Goal: Information Seeking & Learning: Learn about a topic

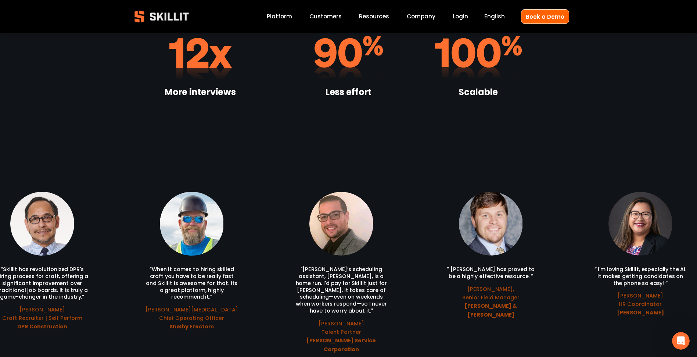
scroll to position [1507, 0]
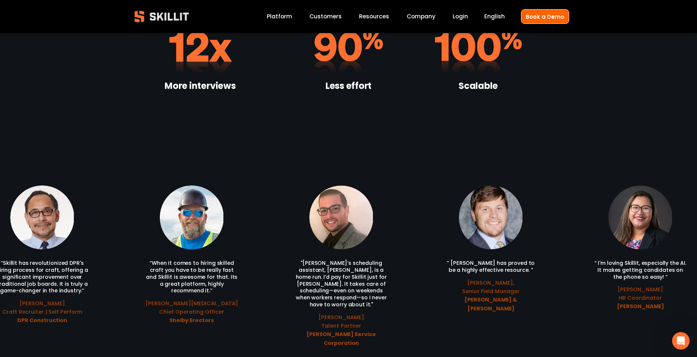
click at [0, 0] on span "Pricing" at bounding box center [0, 0] width 0 height 0
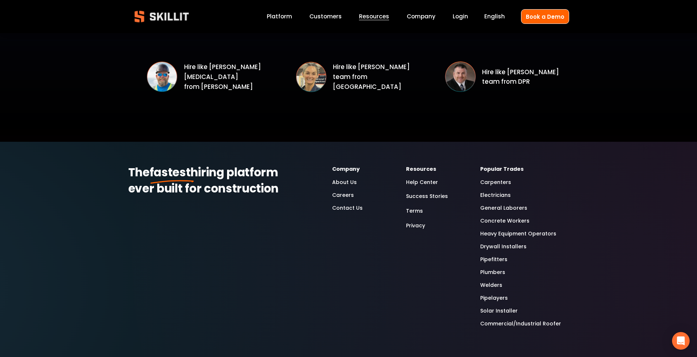
scroll to position [1138, 0]
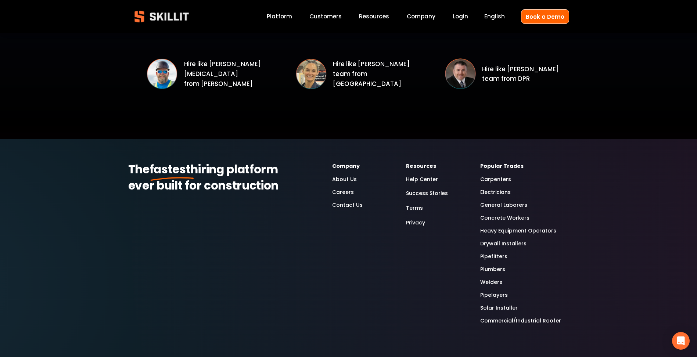
click at [495, 180] on link "Carpenters" at bounding box center [495, 179] width 31 height 8
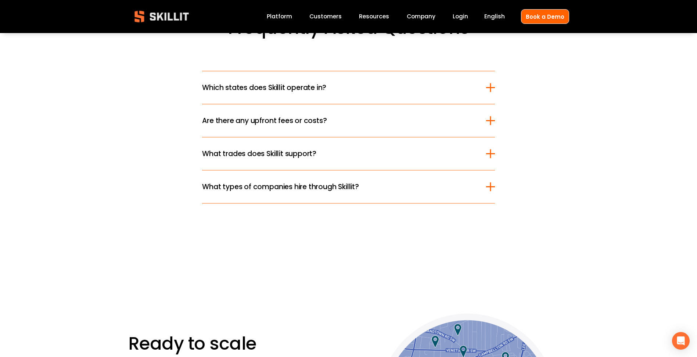
scroll to position [2059, 0]
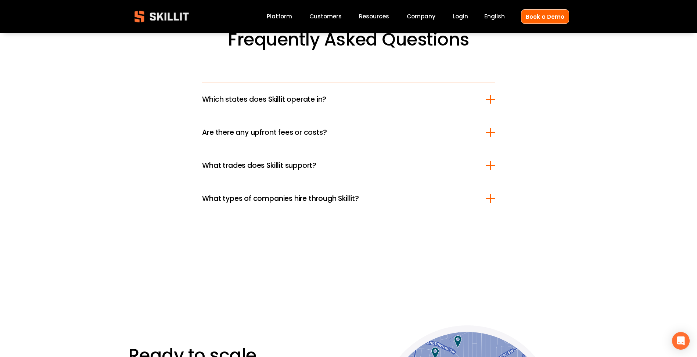
click at [276, 107] on button "Which states does Skillit operate in?" at bounding box center [348, 99] width 293 height 33
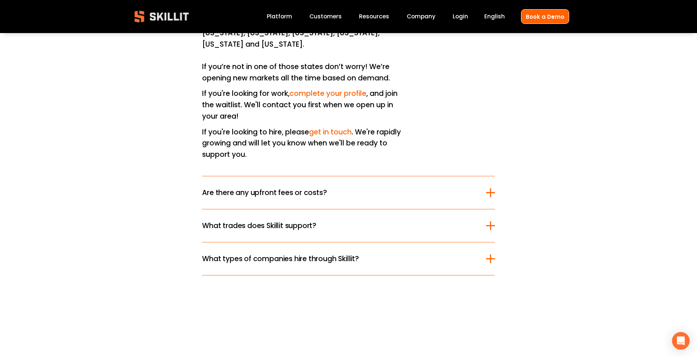
scroll to position [2206, 0]
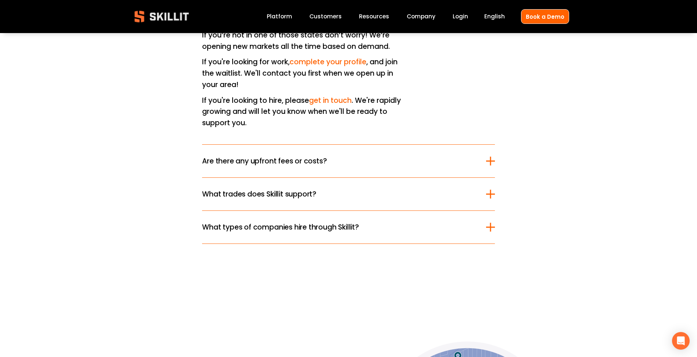
click at [217, 156] on span "Are there any upfront fees or costs?" at bounding box center [344, 161] width 284 height 11
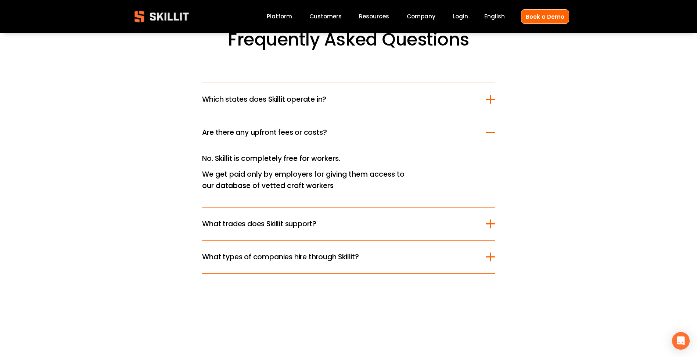
scroll to position [2096, 0]
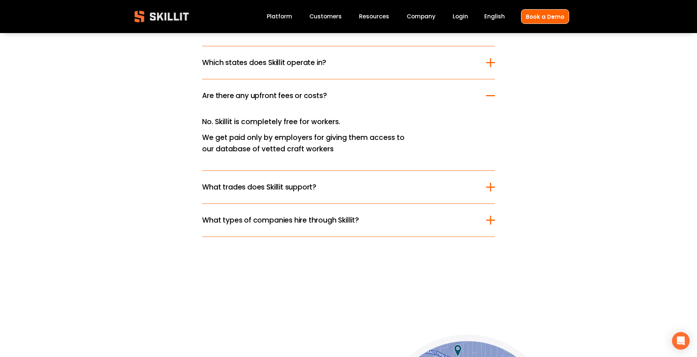
click at [228, 187] on span "What trades does Skillit support?" at bounding box center [344, 187] width 284 height 11
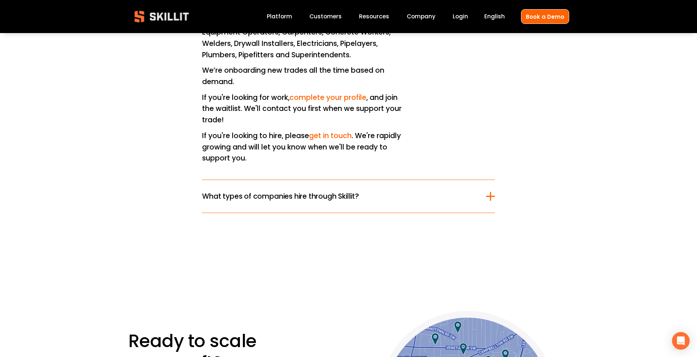
scroll to position [2243, 0]
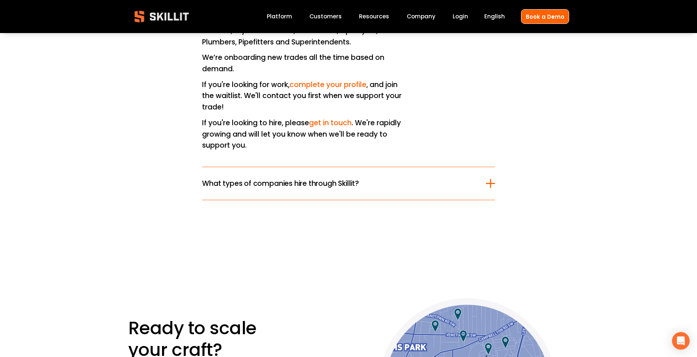
click at [235, 185] on span "What types of companies hire through Skillit?" at bounding box center [344, 183] width 284 height 11
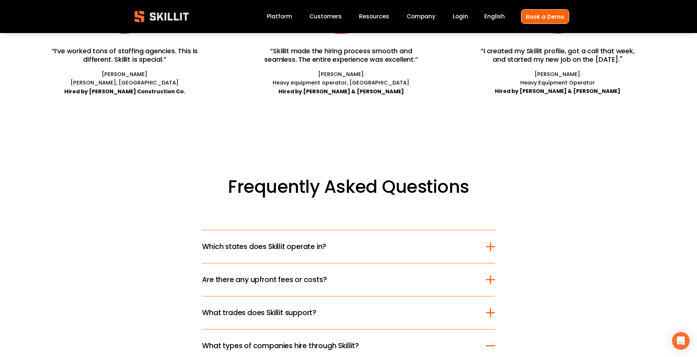
scroll to position [1912, 0]
click at [239, 188] on span "Frequently Asked Questions" at bounding box center [349, 186] width 242 height 25
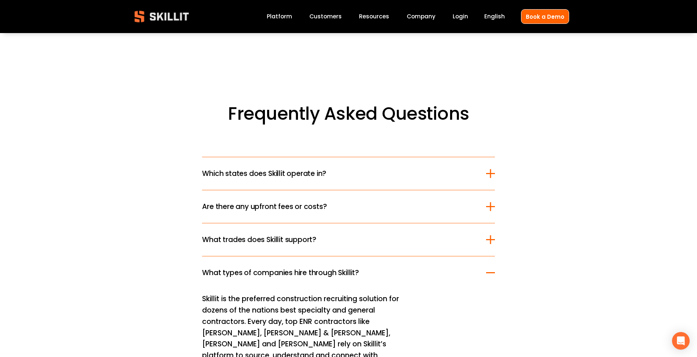
scroll to position [1985, 0]
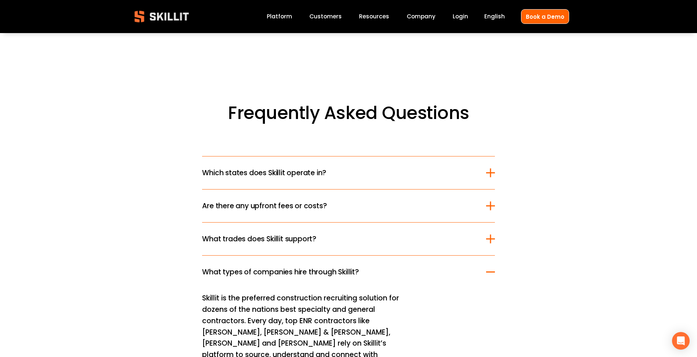
click at [226, 206] on span "Are there any upfront fees or costs?" at bounding box center [344, 206] width 284 height 11
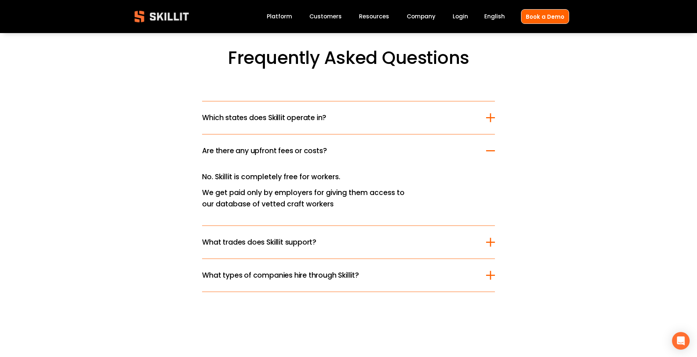
scroll to position [2059, 0]
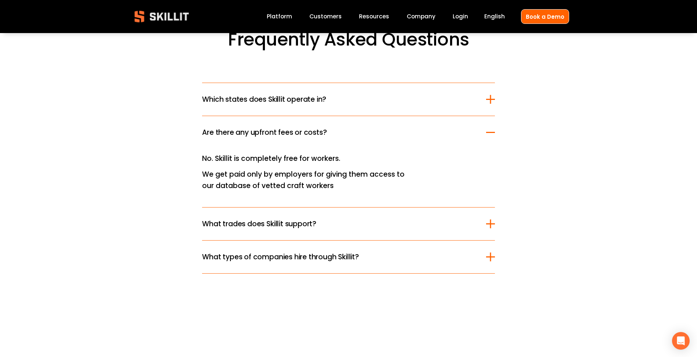
click at [226, 226] on span "What trades does Skillit support?" at bounding box center [344, 224] width 284 height 11
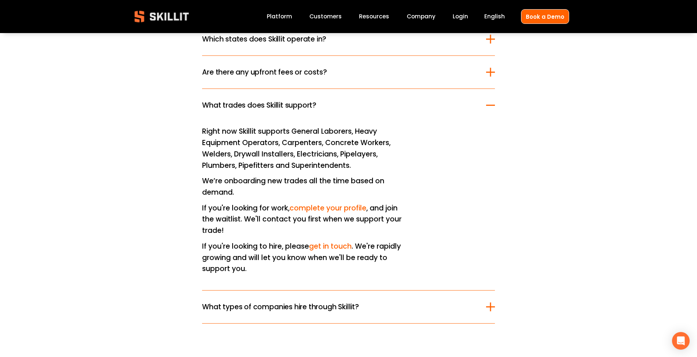
scroll to position [2132, 0]
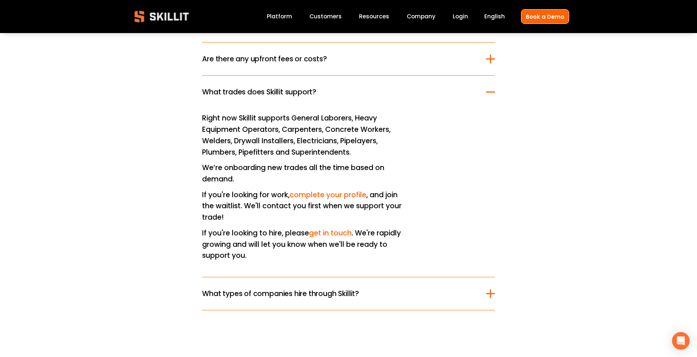
click at [293, 299] on span "What types of companies hire through Skillit?" at bounding box center [344, 294] width 284 height 11
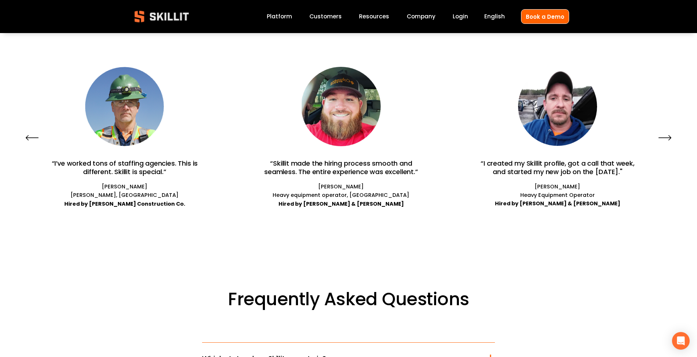
scroll to position [1765, 0]
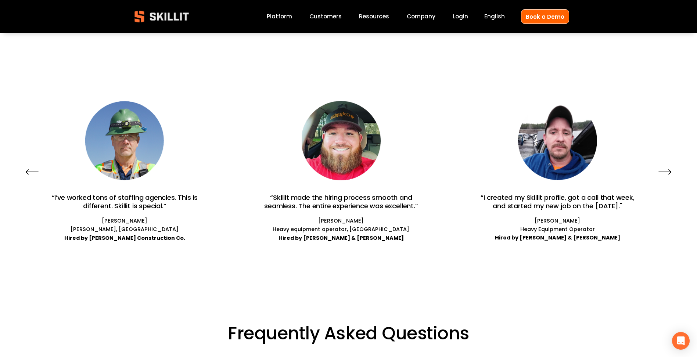
click at [660, 172] on icon "\a \a \a Next\a \a" at bounding box center [665, 171] width 13 height 13
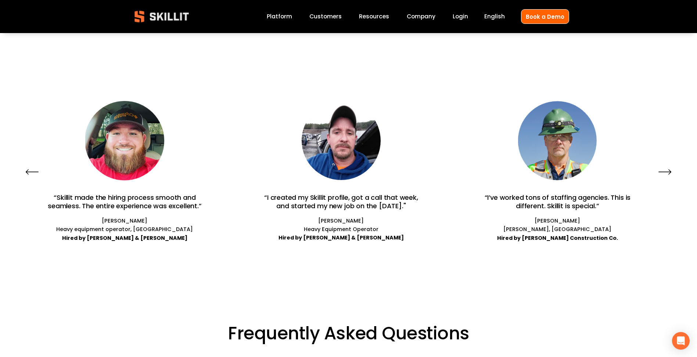
click at [660, 172] on icon "\a \a \a Next\a \a" at bounding box center [665, 171] width 13 height 13
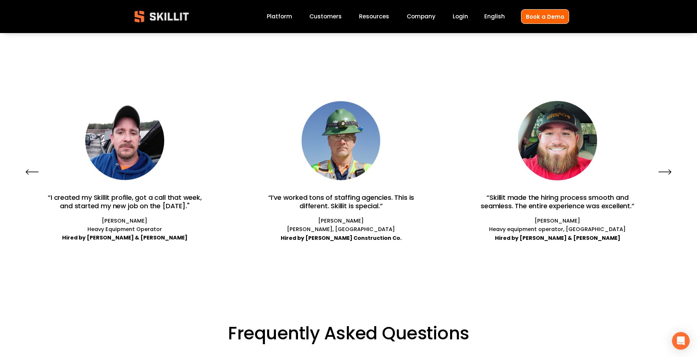
click at [660, 172] on icon "\a \a \a Next\a \a" at bounding box center [665, 171] width 13 height 13
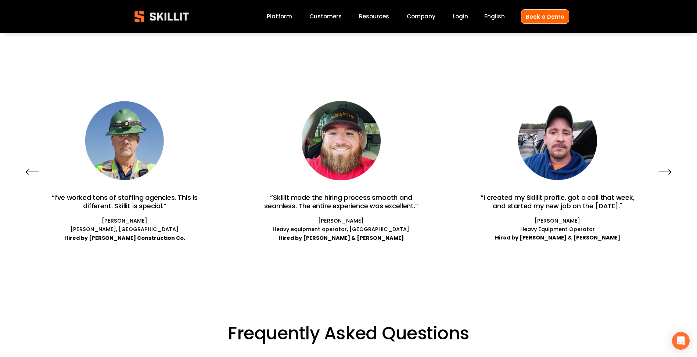
click at [660, 172] on icon "\a \a \a Next\a \a" at bounding box center [665, 171] width 13 height 13
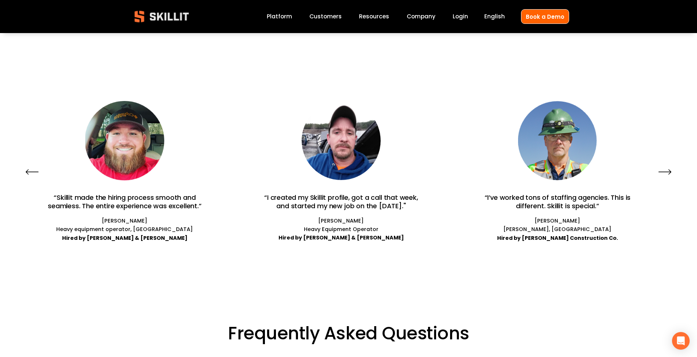
click at [659, 172] on icon "\a \a \a Next\a \a" at bounding box center [665, 171] width 13 height 13
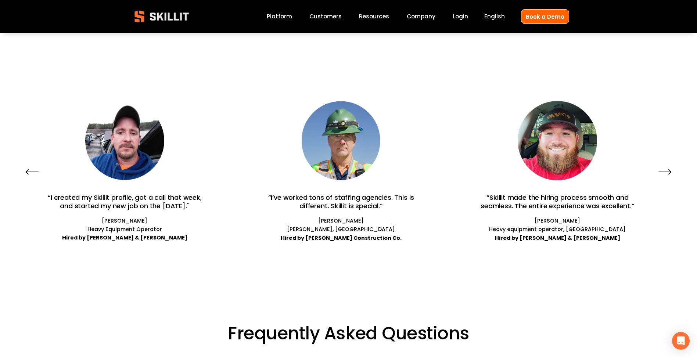
click at [664, 173] on icon "\a \a \a Next\a \a" at bounding box center [665, 171] width 13 height 13
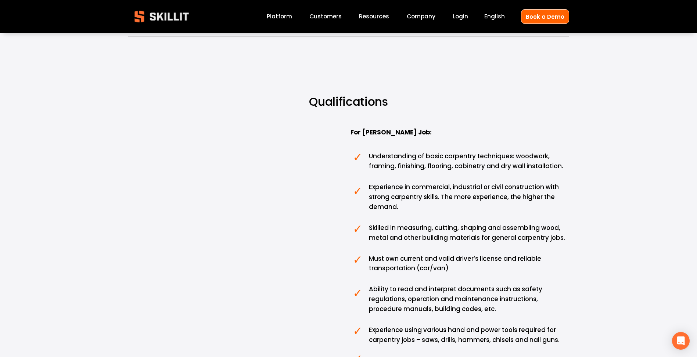
scroll to position [441, 0]
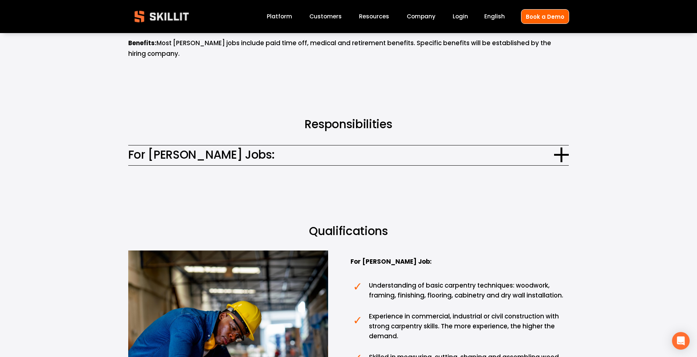
click at [562, 154] on div at bounding box center [562, 154] width 2 height 15
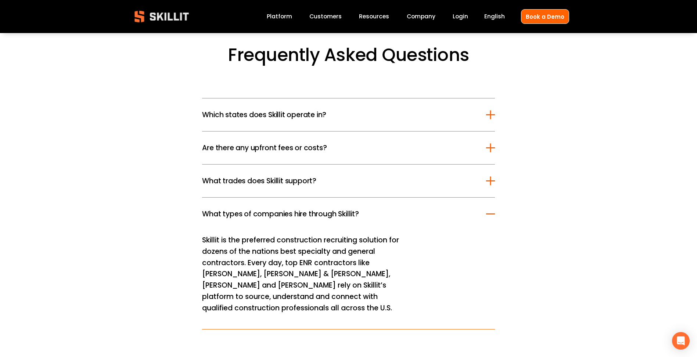
scroll to position [2318, 0]
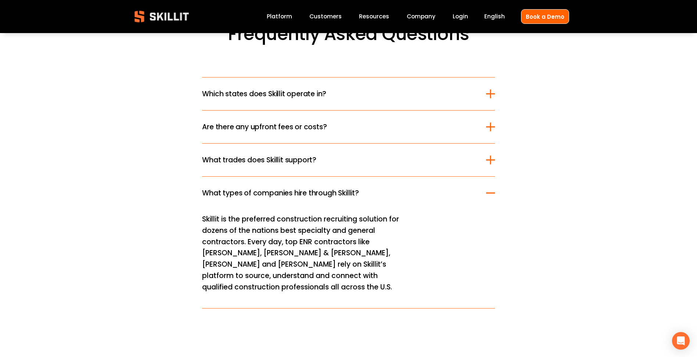
click at [489, 128] on div at bounding box center [490, 127] width 9 height 9
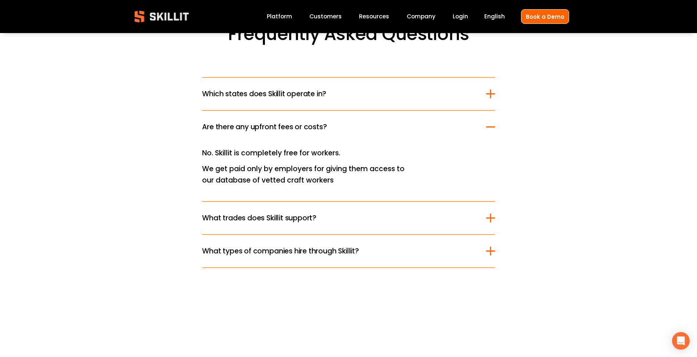
click at [489, 128] on div at bounding box center [490, 127] width 9 height 9
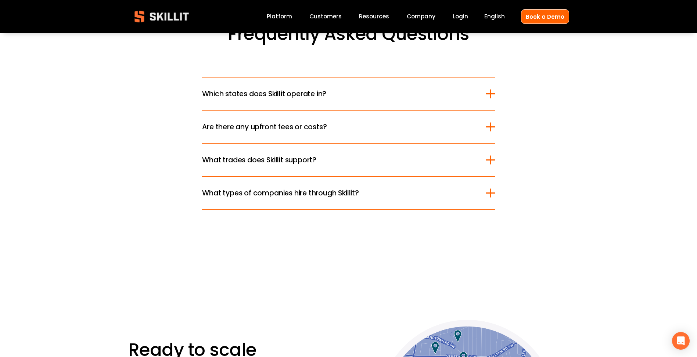
click at [493, 161] on div at bounding box center [490, 160] width 9 height 9
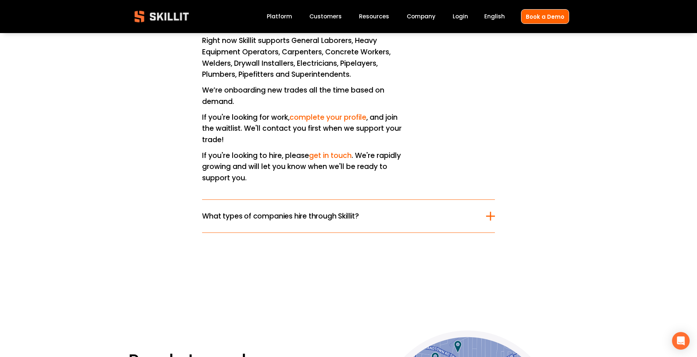
scroll to position [2465, 0]
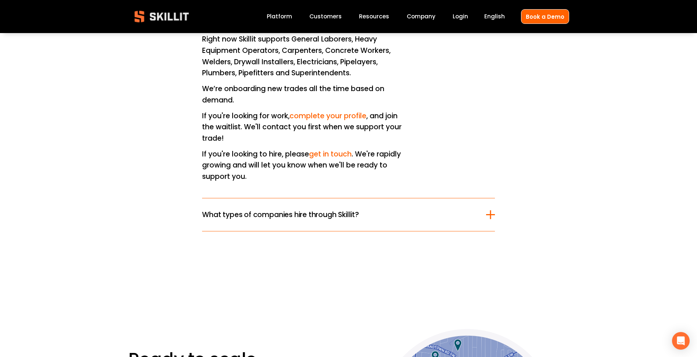
click at [491, 218] on div at bounding box center [490, 214] width 1 height 9
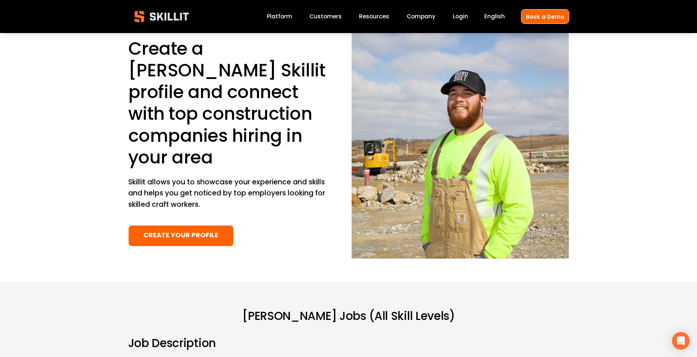
scroll to position [0, 0]
